Goal: Transaction & Acquisition: Purchase product/service

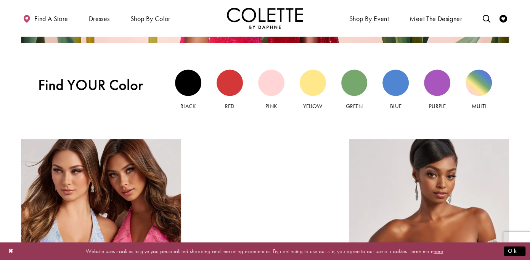
scroll to position [648, 0]
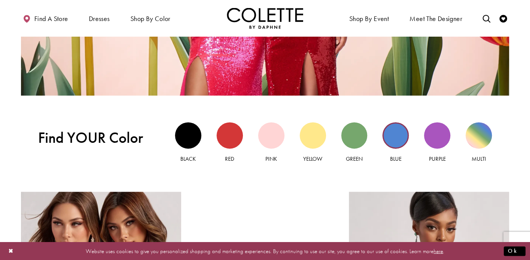
click at [392, 135] on div "Blue view" at bounding box center [395, 135] width 26 height 26
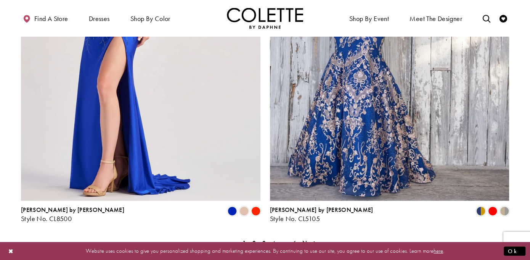
scroll to position [1411, 0]
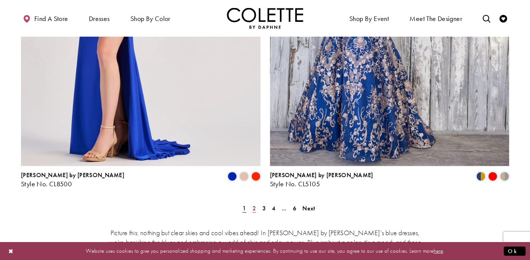
click at [252, 204] on span "2" at bounding box center [253, 208] width 3 height 8
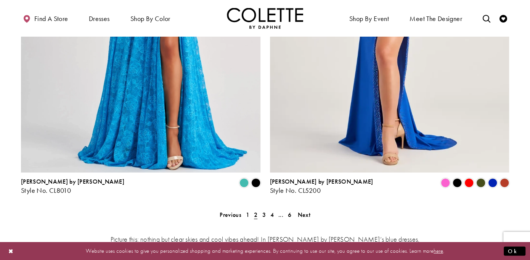
scroll to position [1414, 0]
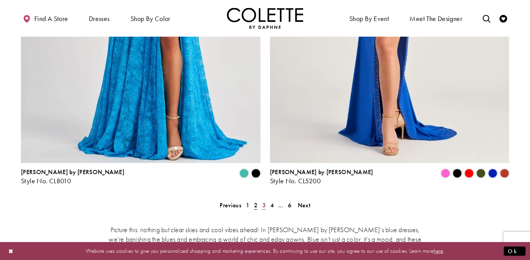
click at [262, 201] on span "3" at bounding box center [263, 205] width 3 height 8
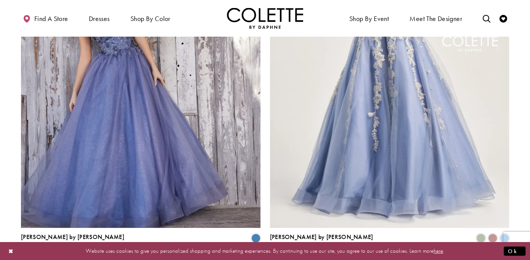
scroll to position [1376, 0]
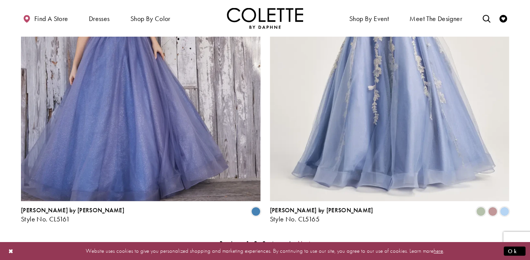
click at [304, 239] on span "Next" at bounding box center [303, 243] width 13 height 8
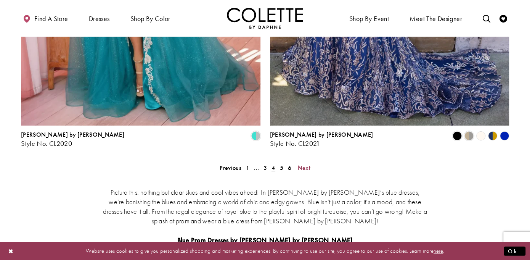
scroll to position [1452, 0]
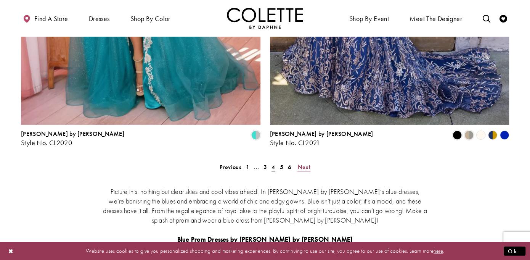
click at [302, 163] on span "Next" at bounding box center [303, 167] width 13 height 8
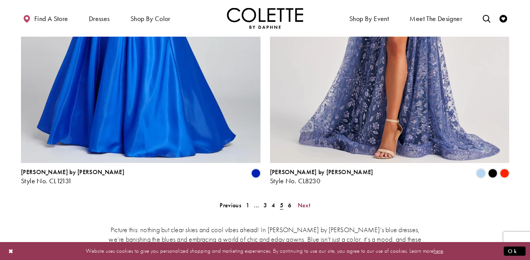
scroll to position [1452, 0]
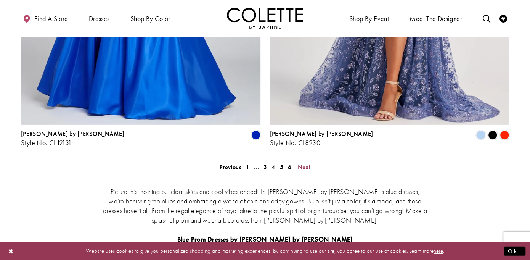
click at [301, 163] on span "Next" at bounding box center [303, 167] width 13 height 8
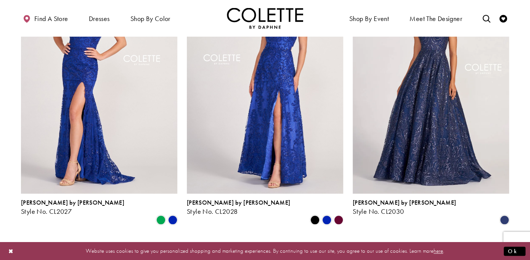
scroll to position [381, 0]
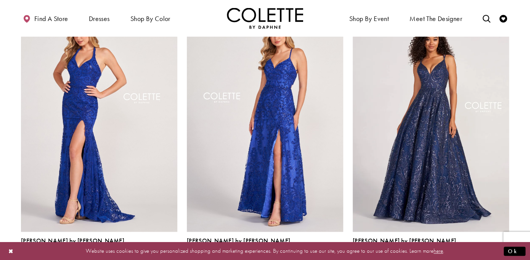
click at [82, 82] on img "Visit Colette by Daphne Style No. CL2027 Page" at bounding box center [99, 117] width 156 height 227
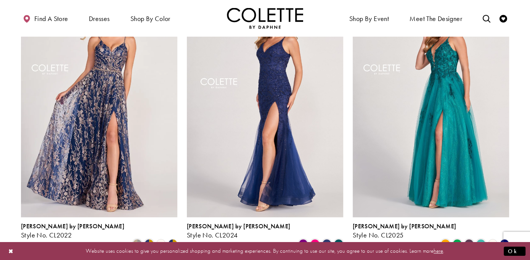
scroll to position [76, 0]
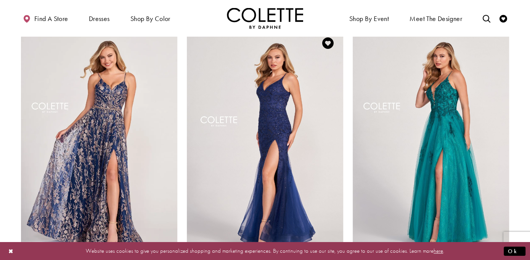
click at [276, 96] on img "Visit Colette by Daphne Style No. CL2024 Page" at bounding box center [265, 141] width 156 height 227
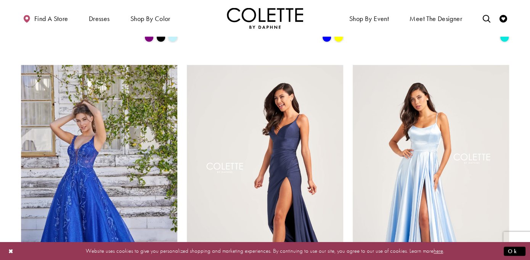
scroll to position [308, 0]
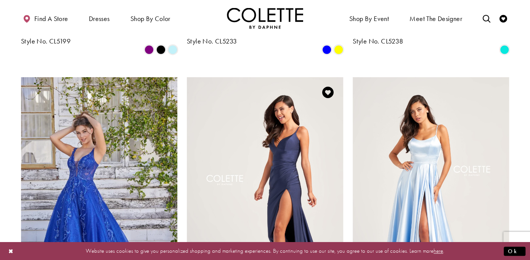
click at [282, 122] on img "Visit Colette by Daphne Style No. CL5278 Page" at bounding box center [265, 190] width 156 height 227
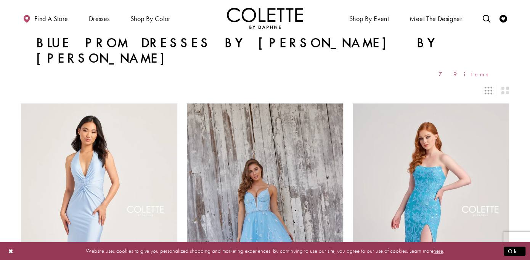
scroll to position [0, 0]
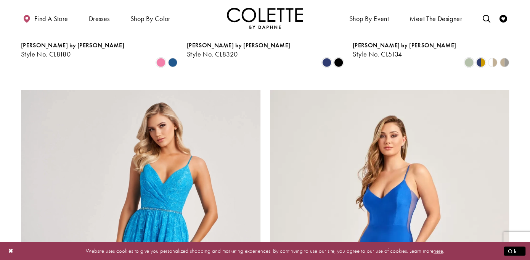
scroll to position [1030, 0]
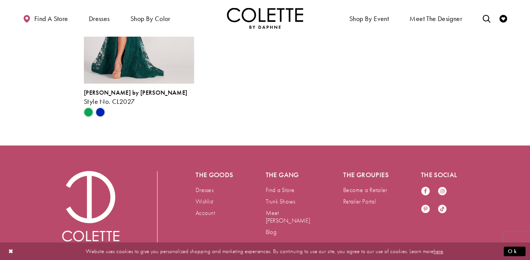
scroll to position [1868, 0]
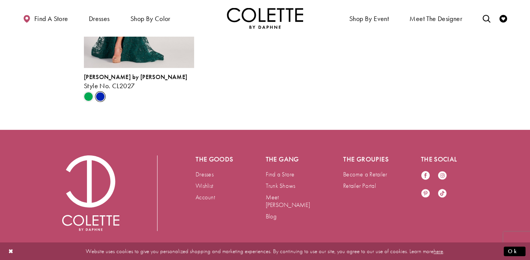
click at [100, 101] on span "Product List" at bounding box center [100, 96] width 9 height 9
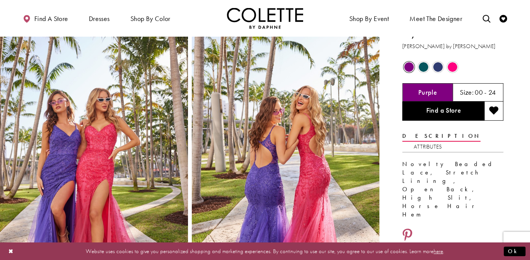
scroll to position [0, 0]
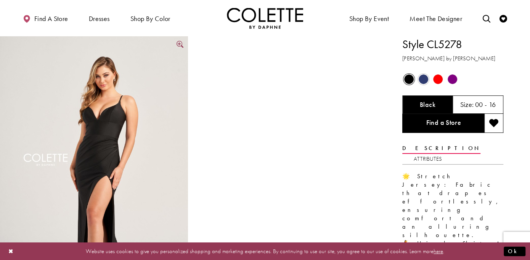
click at [104, 133] on img "Full size Style CL5278 Colette by Daphne #0 Black picture" at bounding box center [94, 177] width 188 height 282
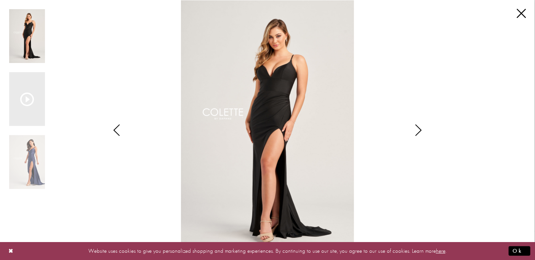
click at [419, 128] on icon "Style CL5278 Colette by Daphne Views dialog" at bounding box center [418, 129] width 19 height 11
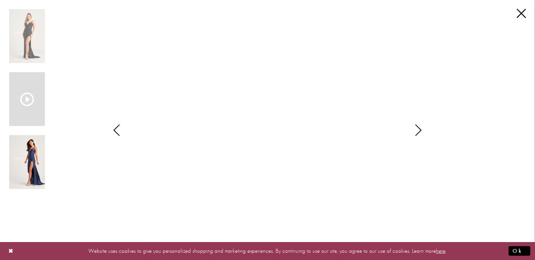
click at [21, 168] on img "Scroll List" at bounding box center [27, 162] width 36 height 54
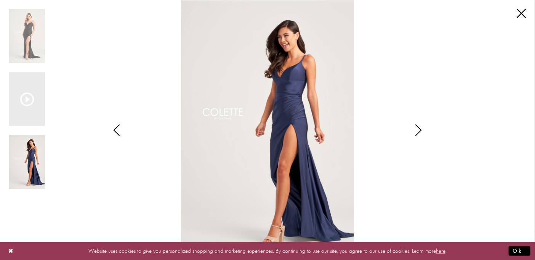
click at [119, 129] on icon "Style CL5278 Colette by Daphne Views dialog" at bounding box center [116, 129] width 19 height 11
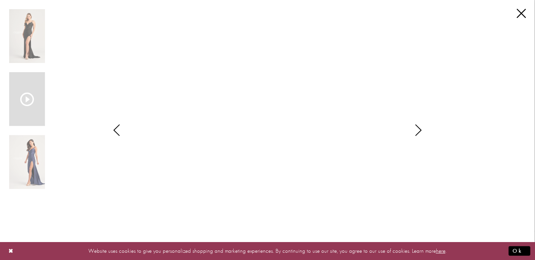
click at [119, 129] on icon "Style CL5278 Colette by Daphne Views dialog" at bounding box center [116, 129] width 19 height 11
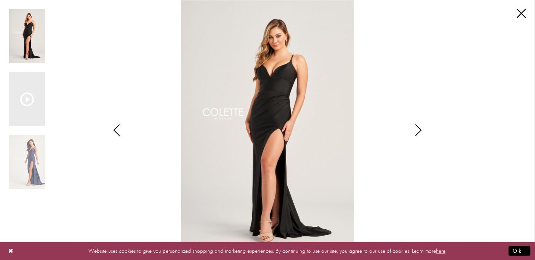
click at [421, 129] on icon "Style CL5278 Colette by Daphne Views dialog" at bounding box center [418, 129] width 19 height 11
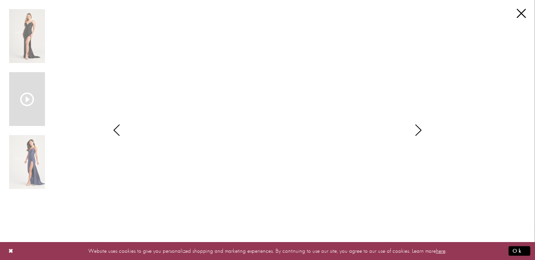
click at [420, 129] on icon "Style CL5278 Colette by Daphne Views dialog" at bounding box center [418, 129] width 19 height 11
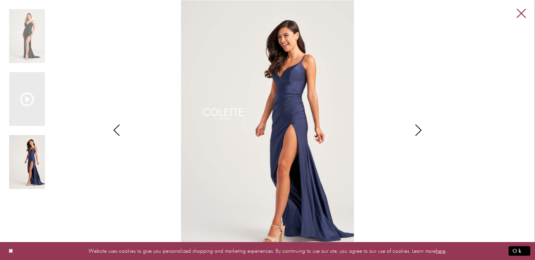
click at [522, 9] on link "Close" at bounding box center [521, 13] width 9 height 9
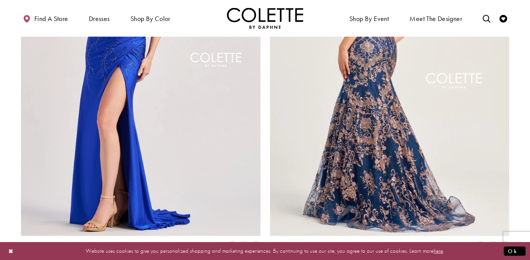
scroll to position [1258, 0]
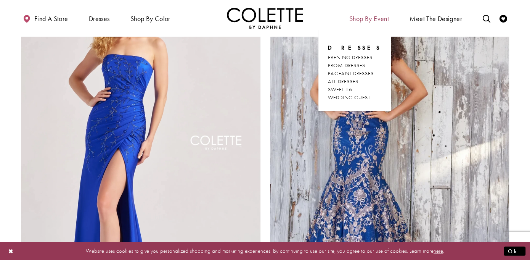
click at [371, 20] on span "Shop By Event" at bounding box center [369, 19] width 40 height 8
click at [360, 67] on span "PROM DRESSES" at bounding box center [346, 65] width 37 height 7
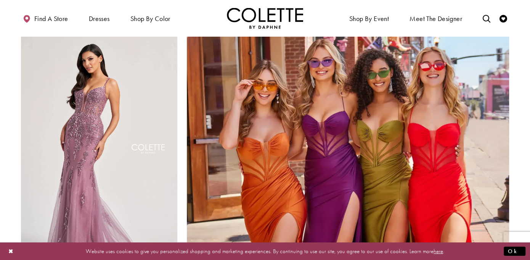
scroll to position [1678, 0]
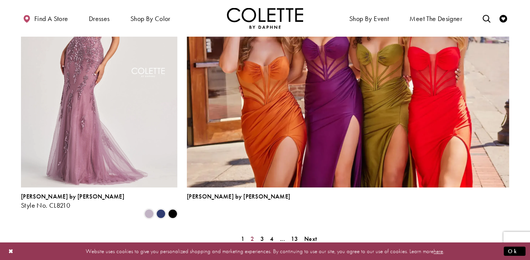
click at [251, 235] on span "2" at bounding box center [252, 239] width 3 height 8
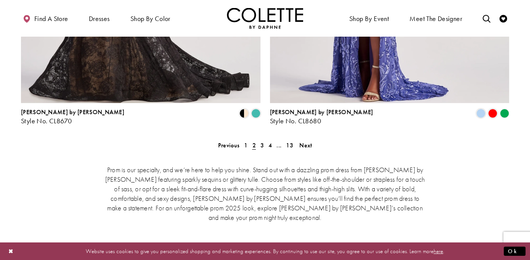
scroll to position [1607, 0]
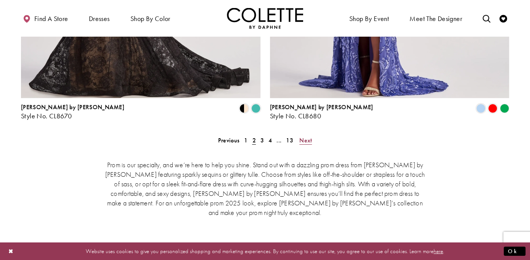
click at [310, 136] on span "Next" at bounding box center [305, 140] width 13 height 8
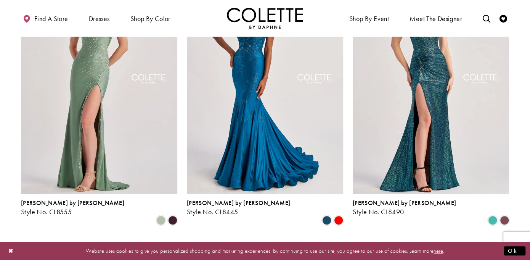
scroll to position [272, 0]
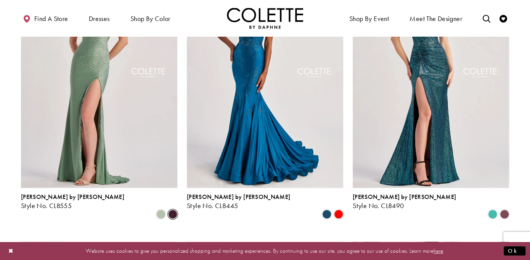
click at [175, 209] on span "Product List" at bounding box center [172, 213] width 9 height 9
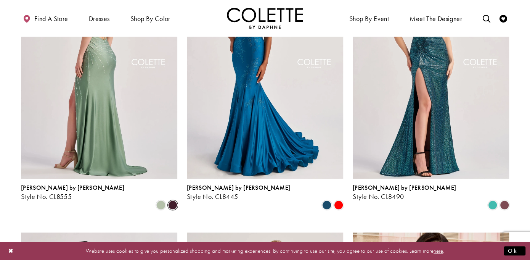
scroll to position [348, 0]
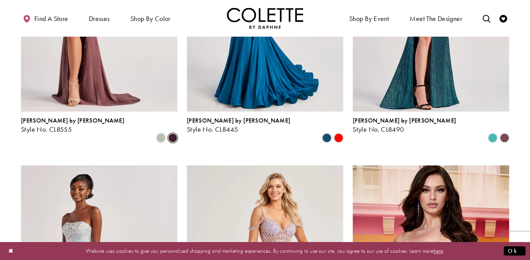
click at [173, 133] on span "Product List" at bounding box center [172, 137] width 9 height 9
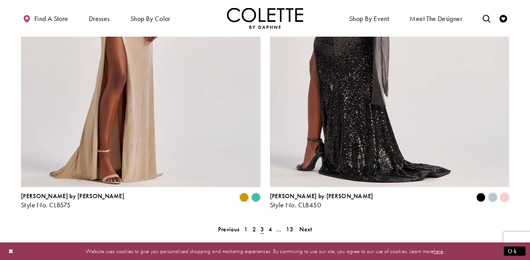
scroll to position [1492, 0]
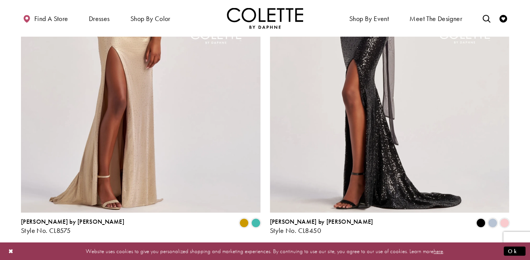
click at [302, 251] on span "Next" at bounding box center [305, 255] width 13 height 8
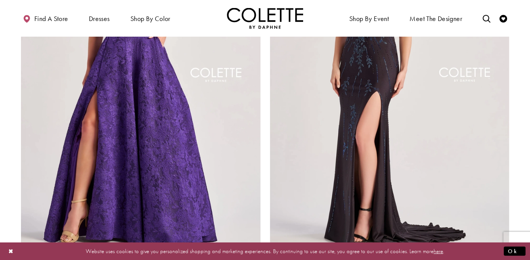
scroll to position [1607, 0]
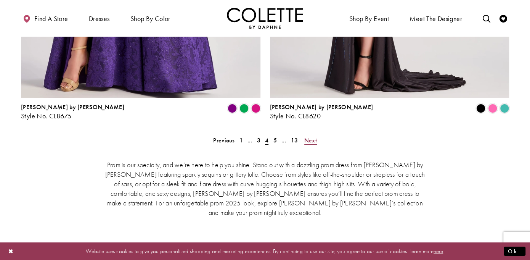
click at [310, 136] on span "Next" at bounding box center [310, 140] width 13 height 8
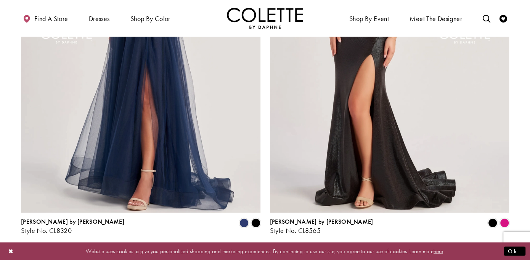
scroll to position [1568, 0]
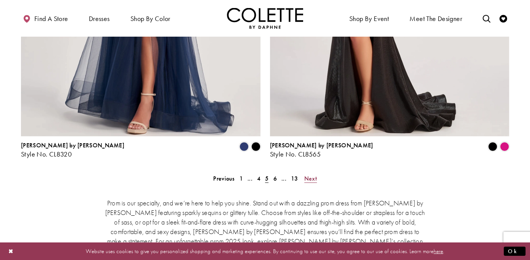
click at [313, 174] on span "Next" at bounding box center [310, 178] width 13 height 8
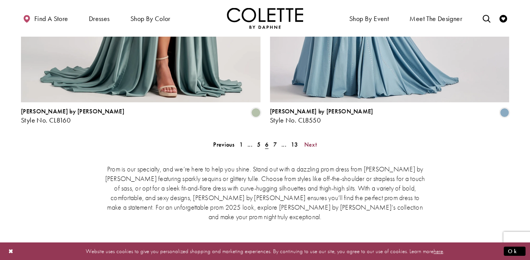
scroll to position [1607, 0]
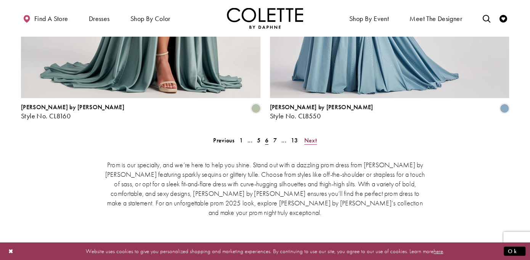
click at [307, 136] on span "Next" at bounding box center [310, 140] width 13 height 8
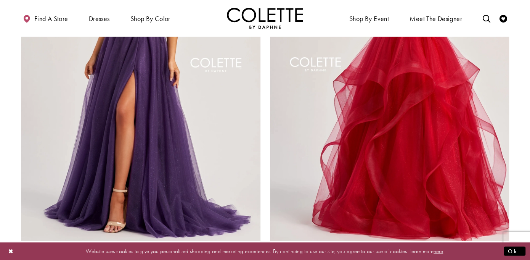
scroll to position [1530, 0]
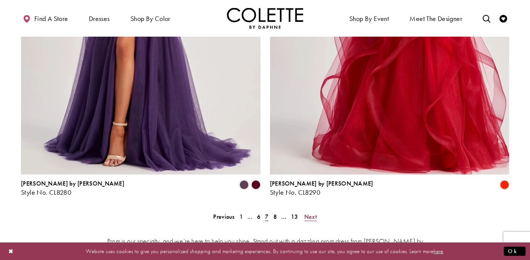
click at [313, 212] on span "Next" at bounding box center [310, 216] width 13 height 8
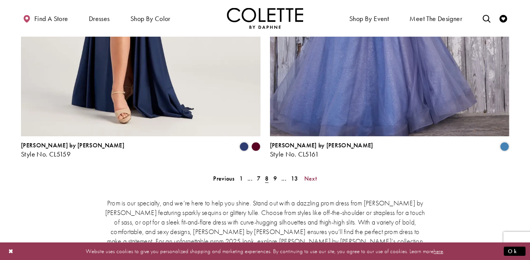
scroll to position [1607, 0]
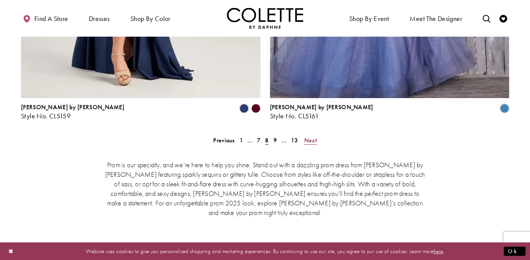
click at [311, 136] on span "Next" at bounding box center [310, 140] width 13 height 8
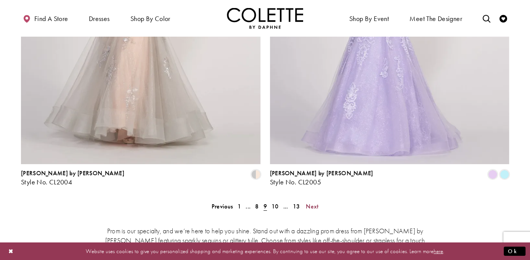
scroll to position [1568, 0]
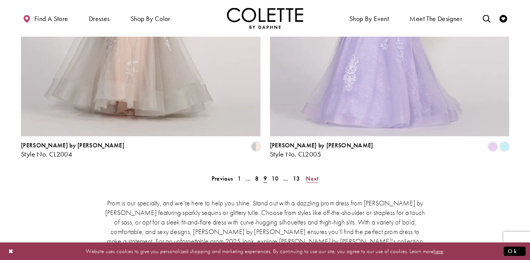
click at [313, 174] on span "Next" at bounding box center [312, 178] width 13 height 8
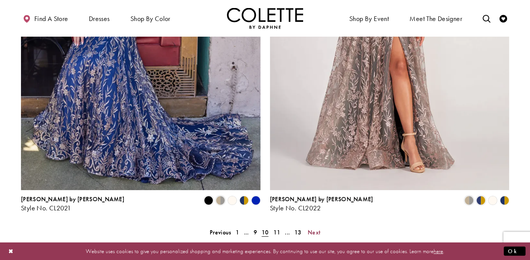
scroll to position [1607, 0]
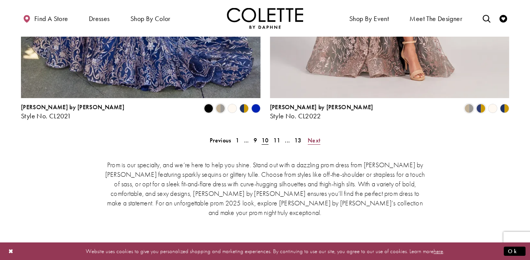
click at [316, 136] on span "Next" at bounding box center [314, 140] width 13 height 8
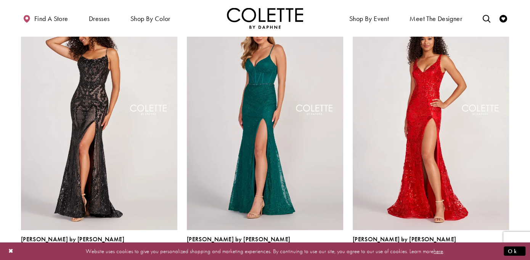
scroll to position [1111, 0]
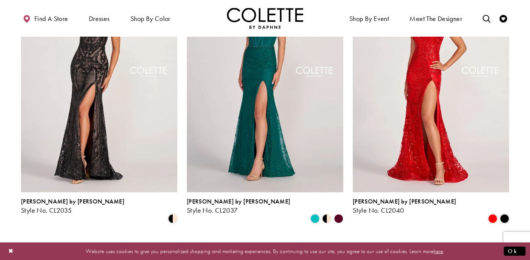
click at [325, 212] on polygon "Product List" at bounding box center [324, 218] width 6 height 12
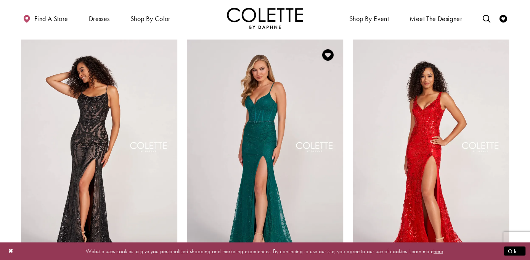
scroll to position [1035, 0]
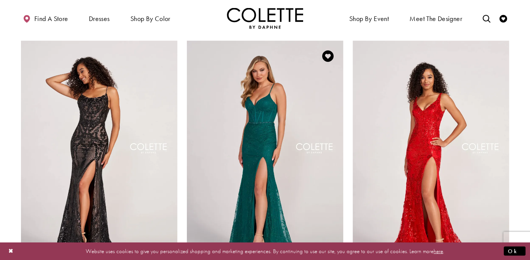
click at [262, 122] on img "Visit Colette by Daphne Style No. CL2037 Page" at bounding box center [265, 154] width 156 height 227
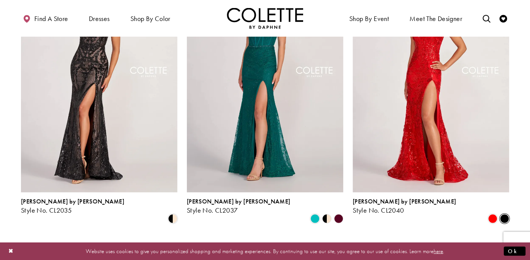
click at [508, 214] on span "Product List" at bounding box center [504, 218] width 9 height 9
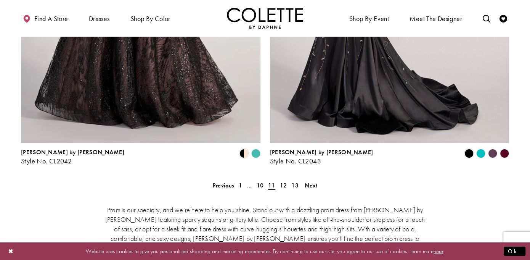
scroll to position [1607, 0]
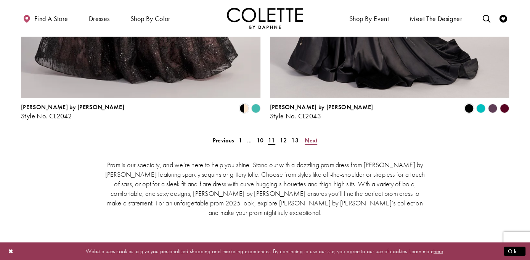
click at [309, 136] on span "Next" at bounding box center [311, 140] width 13 height 8
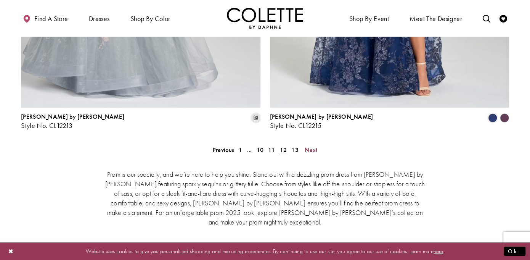
scroll to position [1607, 0]
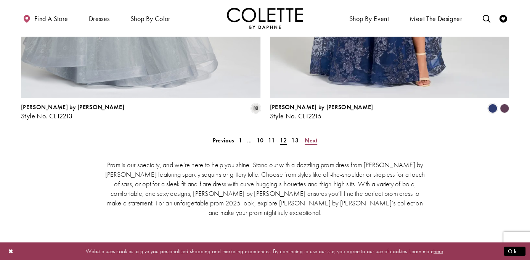
click at [315, 136] on span "Next" at bounding box center [311, 140] width 13 height 8
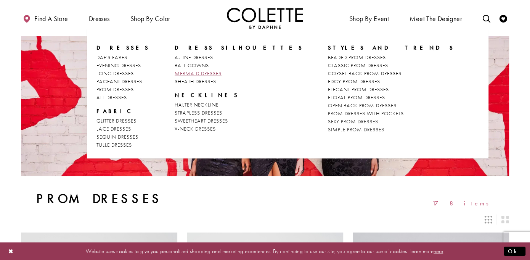
click at [210, 75] on span "MERMAID DRESSES" at bounding box center [198, 73] width 47 height 7
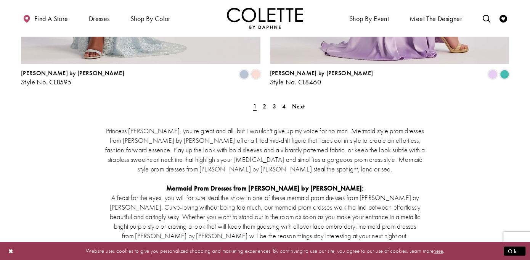
scroll to position [1487, 0]
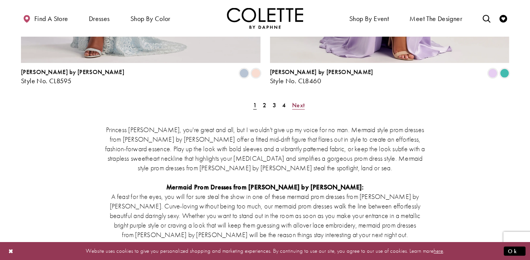
click at [299, 101] on span "Next" at bounding box center [298, 105] width 13 height 8
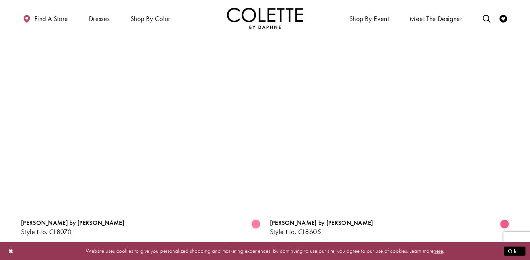
scroll to position [1338, 0]
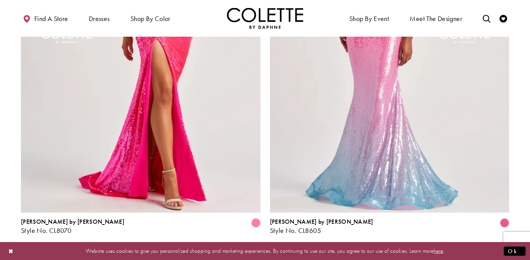
click at [297, 251] on span "Next" at bounding box center [295, 255] width 13 height 8
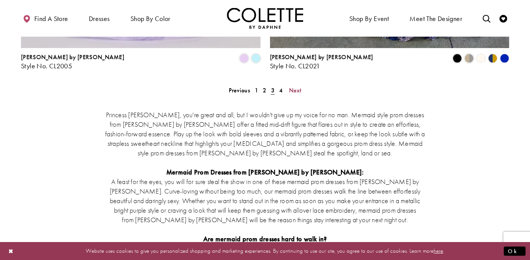
scroll to position [1452, 0]
